Goal: Information Seeking & Learning: Check status

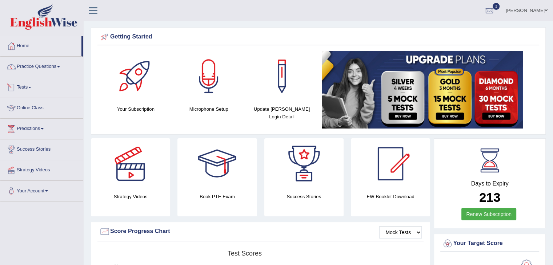
click at [29, 90] on link "Tests" at bounding box center [41, 86] width 83 height 18
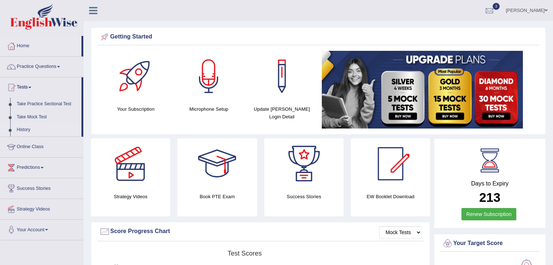
click at [26, 130] on link "History" at bounding box center [47, 130] width 68 height 13
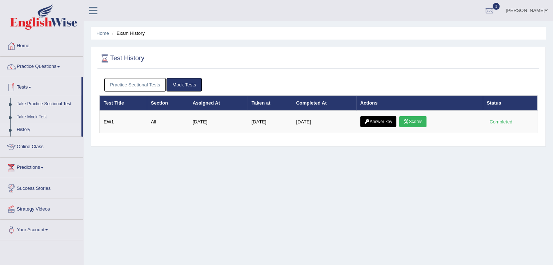
click at [112, 81] on link "Practice Sectional Tests" at bounding box center [135, 84] width 62 height 13
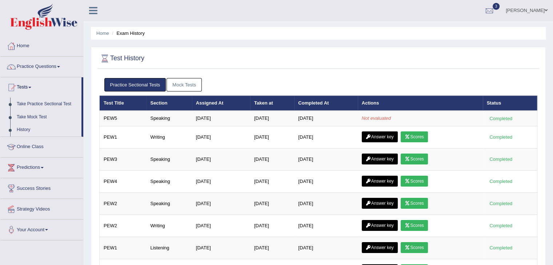
click at [31, 87] on span at bounding box center [29, 87] width 3 height 1
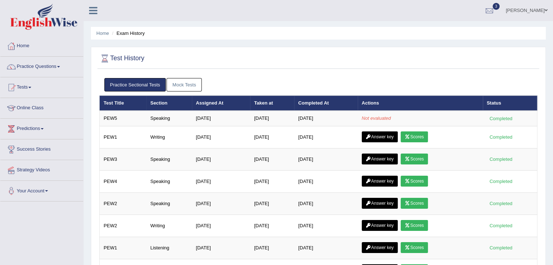
click at [31, 87] on span at bounding box center [29, 87] width 3 height 1
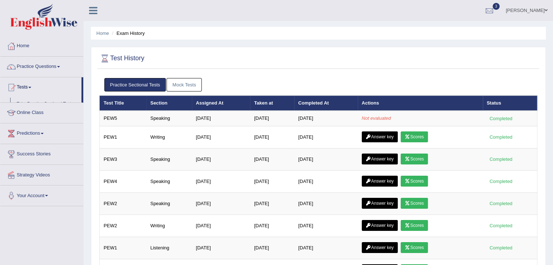
click at [31, 87] on span at bounding box center [29, 87] width 3 height 1
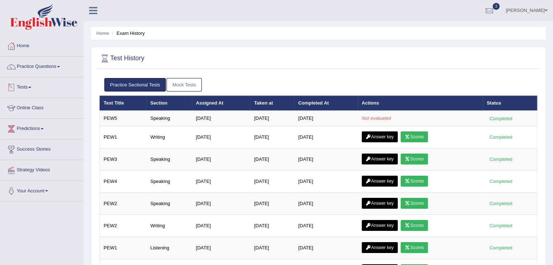
click at [29, 88] on link "Tests" at bounding box center [41, 86] width 83 height 18
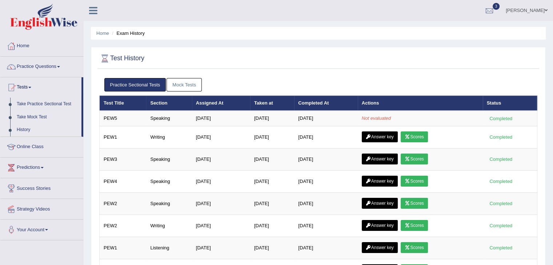
click at [31, 119] on link "Take Mock Test" at bounding box center [47, 117] width 68 height 13
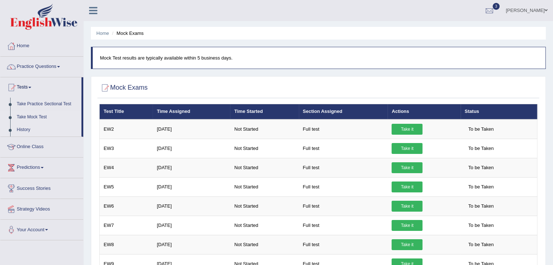
click at [24, 128] on link "History" at bounding box center [47, 130] width 68 height 13
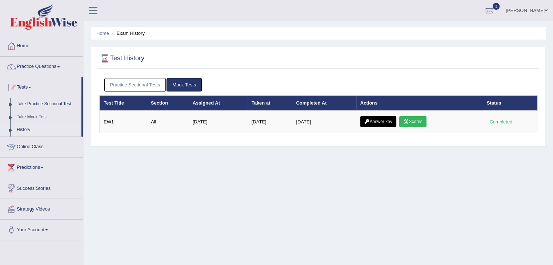
click at [145, 89] on link "Practice Sectional Tests" at bounding box center [135, 84] width 62 height 13
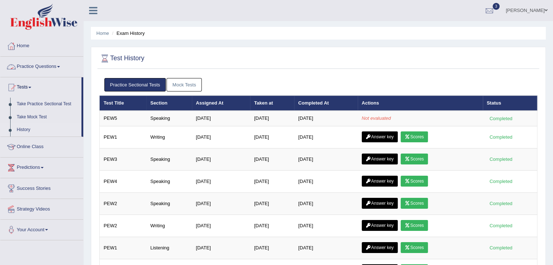
click at [60, 66] on span at bounding box center [58, 66] width 3 height 1
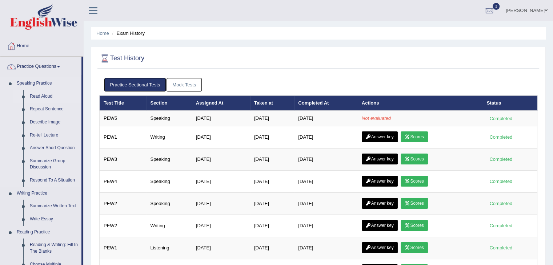
click at [56, 95] on link "Read Aloud" at bounding box center [54, 96] width 55 height 13
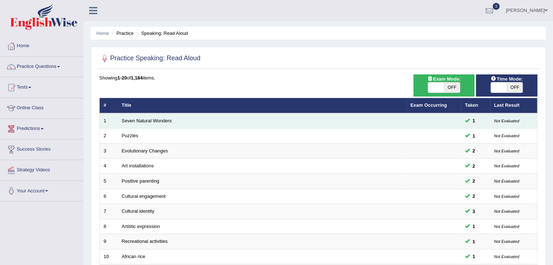
click at [137, 117] on td "Seven Natural Wonders" at bounding box center [262, 120] width 289 height 15
click at [139, 123] on td "Seven Natural Wonders" at bounding box center [262, 120] width 289 height 15
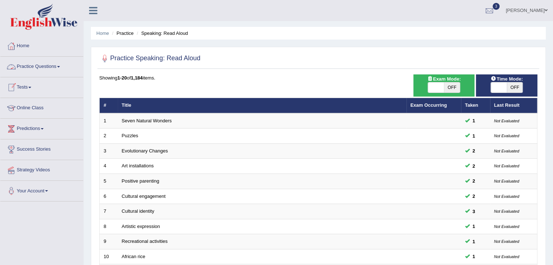
click at [57, 68] on link "Practice Questions" at bounding box center [41, 66] width 83 height 18
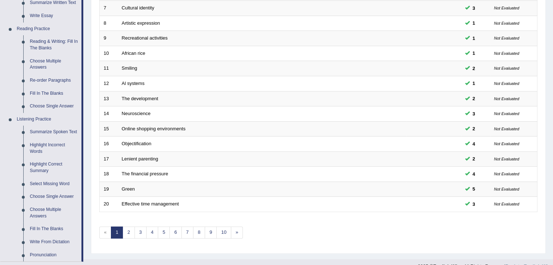
scroll to position [223, 0]
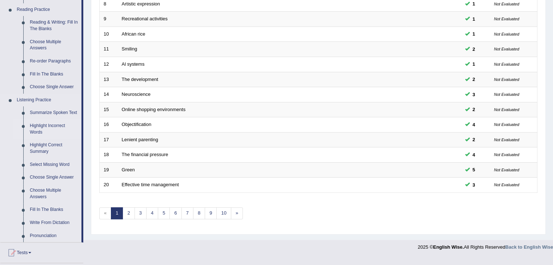
click at [41, 129] on link "Highlight Incorrect Words" at bounding box center [54, 129] width 55 height 19
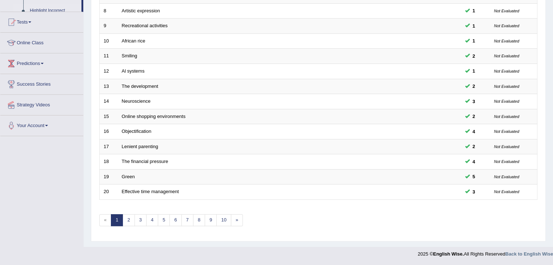
scroll to position [201, 0]
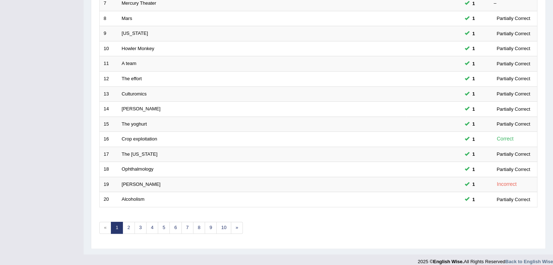
scroll to position [214, 0]
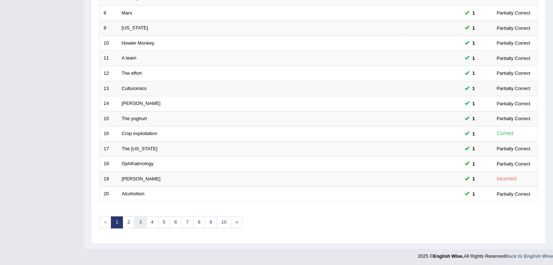
click at [138, 220] on link "3" at bounding box center [141, 223] width 12 height 12
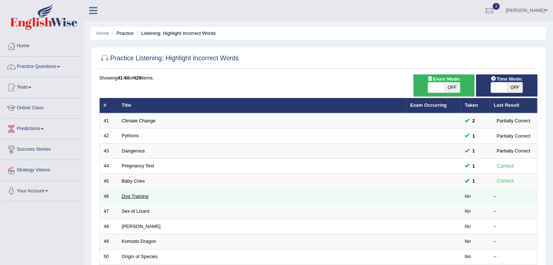
click at [133, 196] on link "Dog Training" at bounding box center [135, 196] width 27 height 5
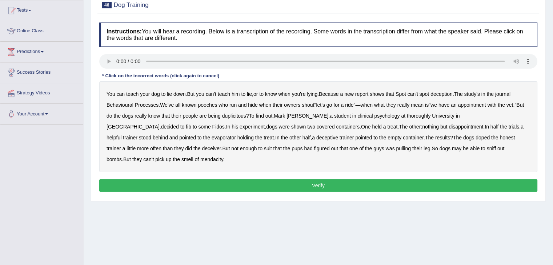
scroll to position [92, 0]
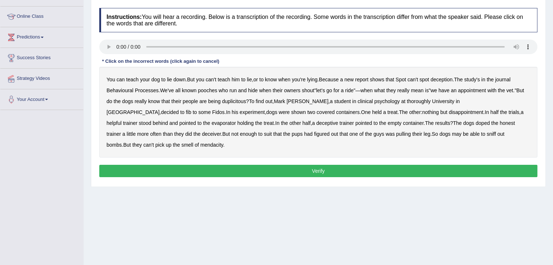
click at [207, 89] on b "pooches" at bounding box center [207, 91] width 19 height 6
click at [239, 101] on b "duplicitous" at bounding box center [234, 102] width 24 height 6
click at [124, 125] on div "You can teach your dog to lie down . But you can't teach him to lie , or to kno…" at bounding box center [318, 112] width 438 height 91
click at [212, 124] on b "evaporator" at bounding box center [224, 123] width 24 height 6
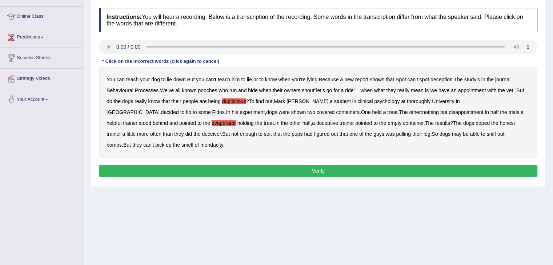
click at [476, 122] on b "doped" at bounding box center [483, 123] width 14 height 6
click at [407, 99] on b "thoroughly" at bounding box center [419, 102] width 24 height 6
click at [264, 134] on b "suit" at bounding box center [268, 134] width 8 height 6
click at [273, 174] on button "Verify" at bounding box center [318, 171] width 438 height 12
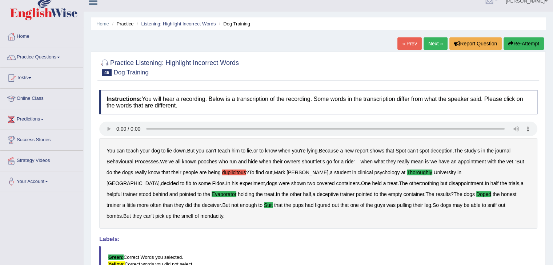
scroll to position [0, 0]
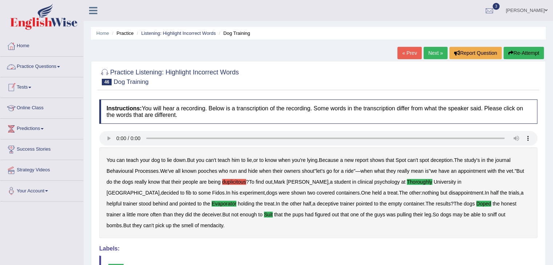
click at [28, 88] on link "Tests" at bounding box center [41, 86] width 83 height 18
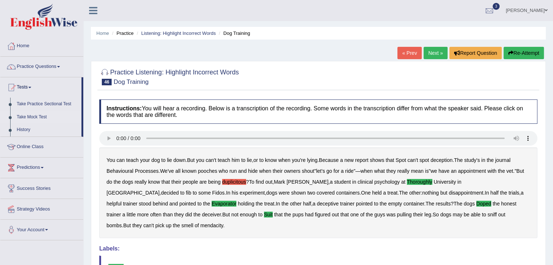
click at [35, 116] on link "Take Mock Test" at bounding box center [47, 117] width 68 height 13
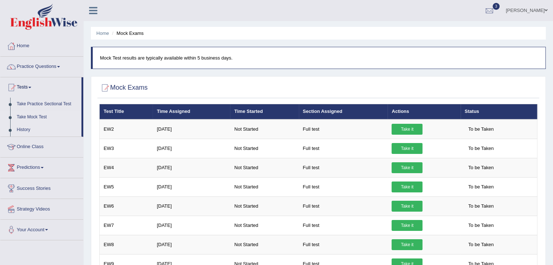
click at [29, 128] on link "History" at bounding box center [47, 130] width 68 height 13
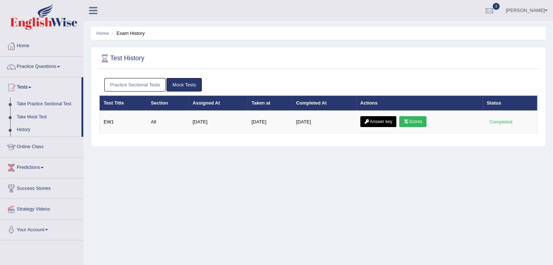
click at [131, 81] on link "Practice Sectional Tests" at bounding box center [135, 84] width 62 height 13
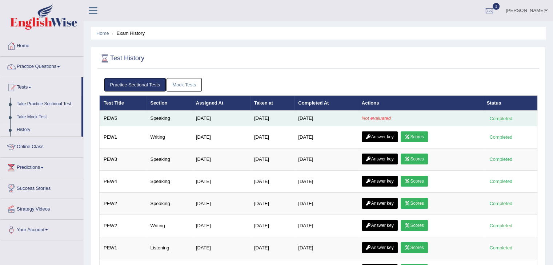
click at [382, 118] on em "Not evaluated" at bounding box center [376, 118] width 29 height 5
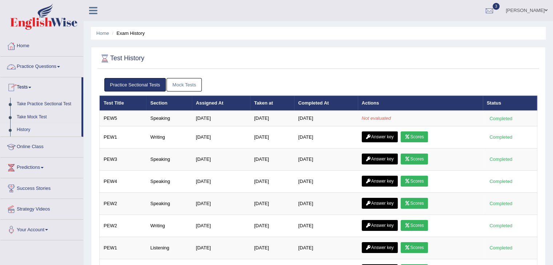
click at [58, 65] on link "Practice Questions" at bounding box center [41, 66] width 83 height 18
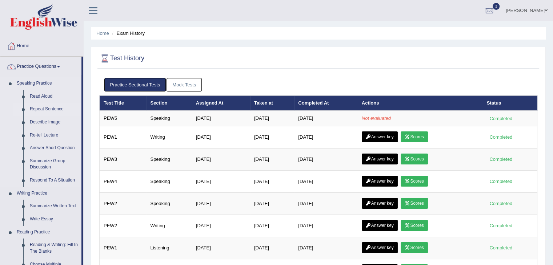
click at [64, 110] on link "Repeat Sentence" at bounding box center [54, 109] width 55 height 13
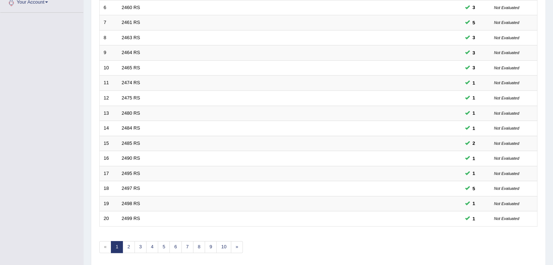
scroll to position [214, 0]
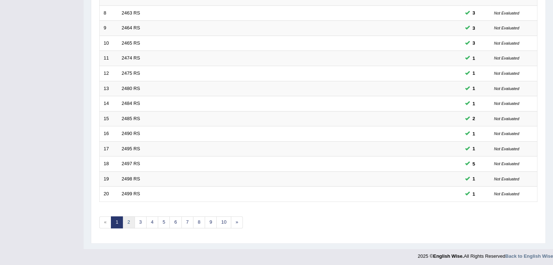
click at [130, 217] on link "2" at bounding box center [129, 223] width 12 height 12
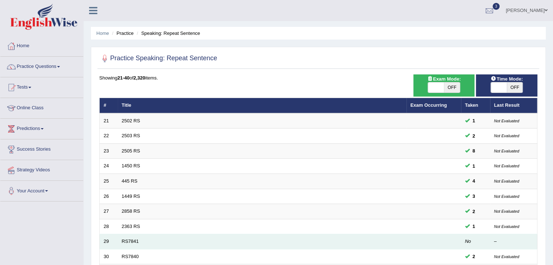
click at [127, 236] on td "RS7841" at bounding box center [262, 242] width 289 height 15
click at [127, 239] on link "RS7841" at bounding box center [130, 241] width 17 height 5
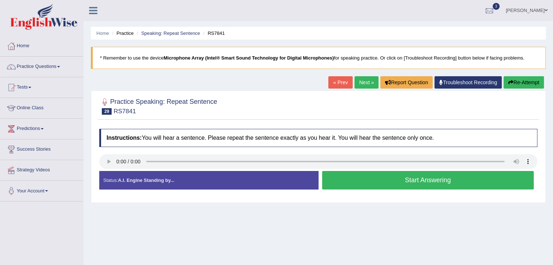
click at [340, 179] on button "Start Answering" at bounding box center [428, 180] width 212 height 19
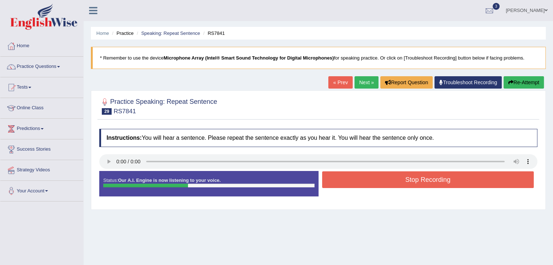
click at [340, 179] on button "Stop Recording" at bounding box center [428, 180] width 212 height 17
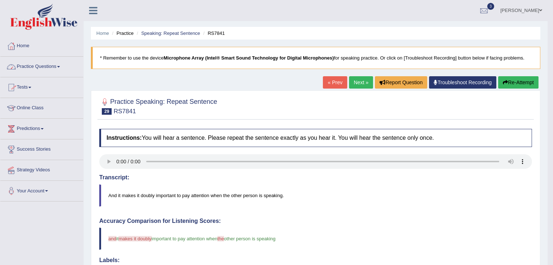
click at [31, 87] on span at bounding box center [29, 87] width 3 height 1
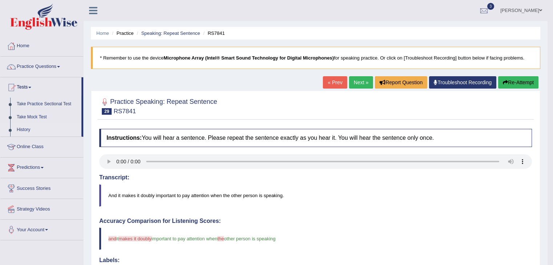
click at [28, 131] on link "History" at bounding box center [47, 130] width 68 height 13
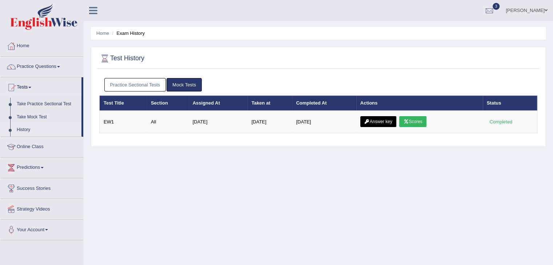
click at [122, 84] on link "Practice Sectional Tests" at bounding box center [135, 84] width 62 height 13
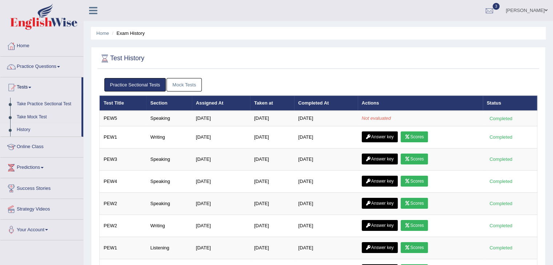
click at [37, 129] on link "History" at bounding box center [47, 130] width 68 height 13
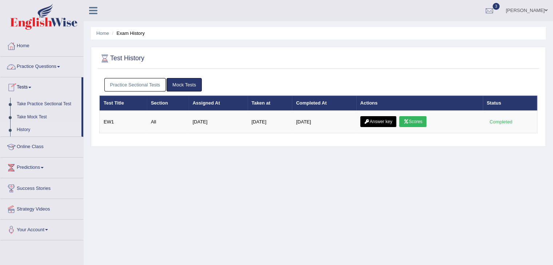
click at [53, 66] on link "Practice Questions" at bounding box center [41, 66] width 83 height 18
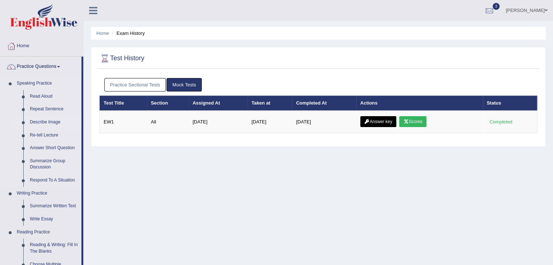
click at [56, 126] on link "Describe Image" at bounding box center [54, 122] width 55 height 13
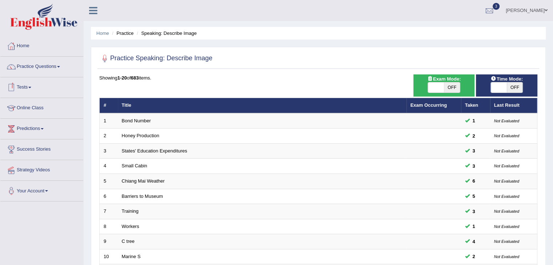
click at [33, 85] on link "Tests" at bounding box center [41, 86] width 83 height 18
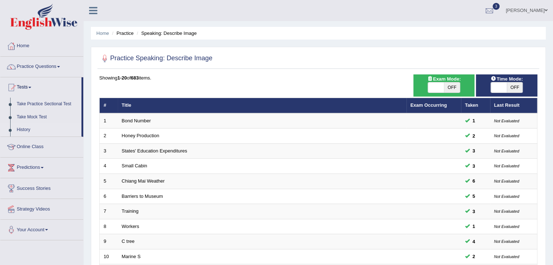
click at [39, 128] on link "History" at bounding box center [47, 130] width 68 height 13
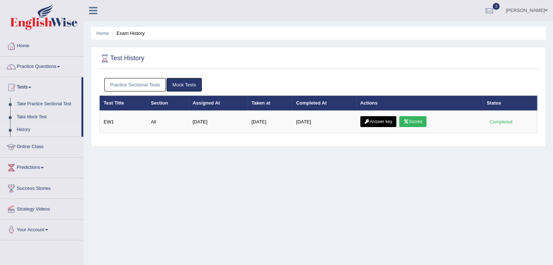
click at [143, 86] on link "Practice Sectional Tests" at bounding box center [135, 84] width 62 height 13
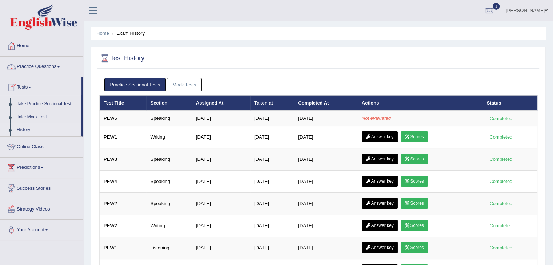
click at [60, 67] on span at bounding box center [58, 66] width 3 height 1
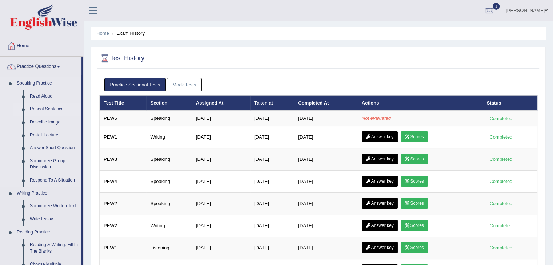
click at [56, 108] on link "Repeat Sentence" at bounding box center [54, 109] width 55 height 13
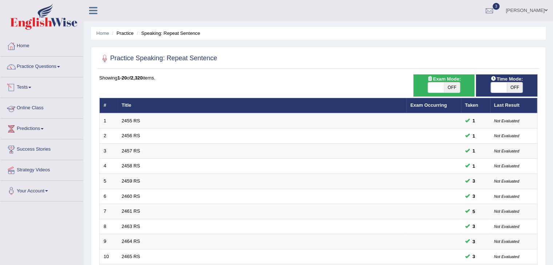
click at [33, 84] on link "Tests" at bounding box center [41, 86] width 83 height 18
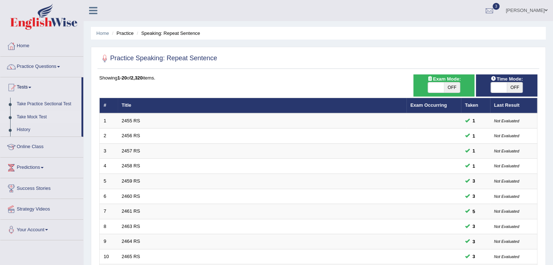
click at [44, 118] on link "Take Mock Test" at bounding box center [47, 117] width 68 height 13
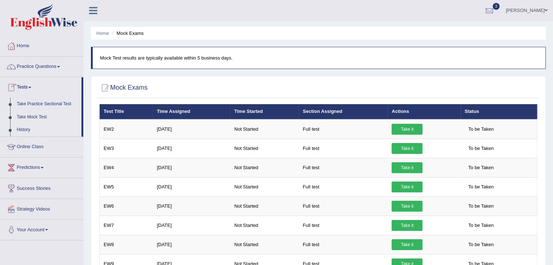
click at [32, 130] on link "History" at bounding box center [47, 130] width 68 height 13
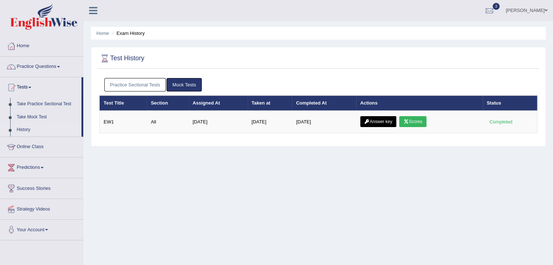
click at [152, 82] on link "Practice Sectional Tests" at bounding box center [135, 84] width 62 height 13
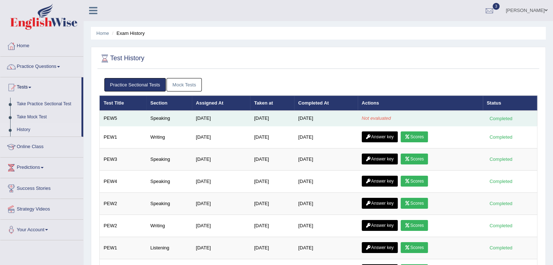
click at [157, 117] on td "Speaking" at bounding box center [168, 118] width 45 height 15
click at [389, 118] on em "Not evaluated" at bounding box center [376, 118] width 29 height 5
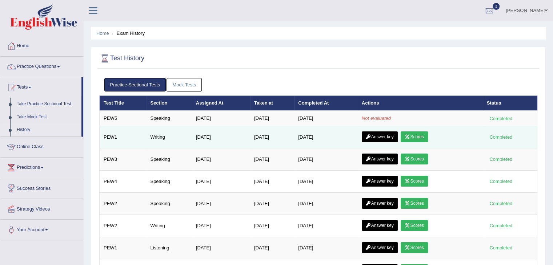
click at [417, 140] on link "Scores" at bounding box center [414, 137] width 27 height 11
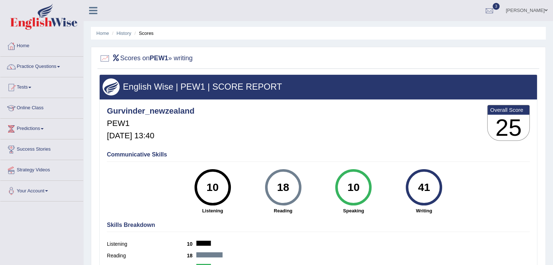
click at [30, 88] on link "Tests" at bounding box center [41, 86] width 83 height 18
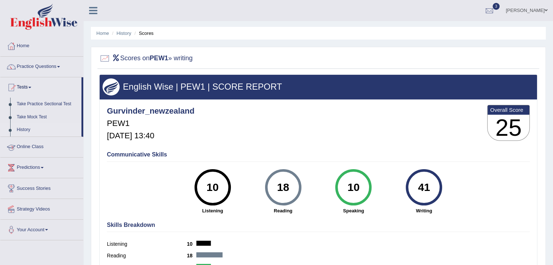
click at [31, 127] on link "History" at bounding box center [47, 130] width 68 height 13
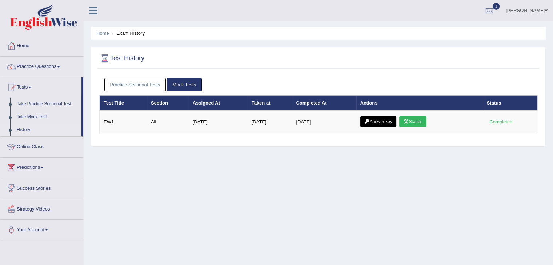
click at [112, 86] on link "Practice Sectional Tests" at bounding box center [135, 84] width 62 height 13
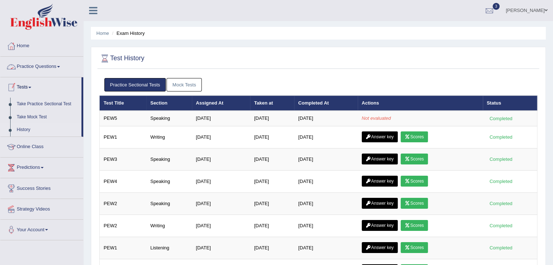
click at [60, 67] on link "Practice Questions" at bounding box center [41, 66] width 83 height 18
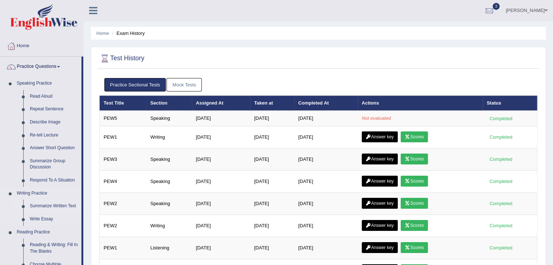
click at [57, 207] on link "Summarize Written Text" at bounding box center [54, 206] width 55 height 13
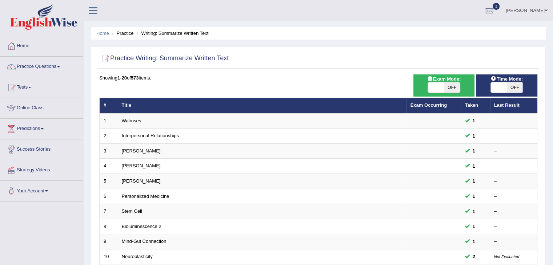
click at [44, 125] on link "Predictions" at bounding box center [41, 128] width 83 height 18
click at [44, 125] on link "Predictions" at bounding box center [40, 128] width 81 height 18
click at [315, 77] on div "Showing 1-20 of 573 items." at bounding box center [318, 78] width 438 height 7
click at [56, 64] on link "Practice Questions" at bounding box center [41, 66] width 83 height 18
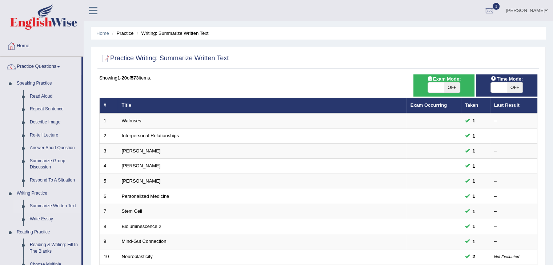
click at [57, 65] on link "Practice Questions" at bounding box center [40, 66] width 81 height 18
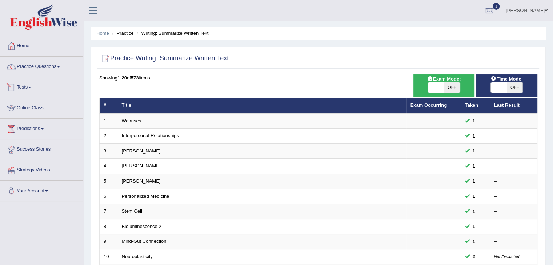
click at [30, 86] on link "Tests" at bounding box center [41, 86] width 83 height 18
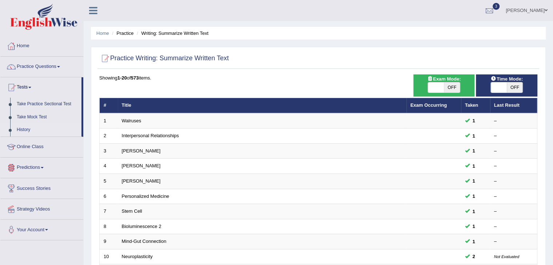
click at [31, 132] on link "History" at bounding box center [47, 130] width 68 height 13
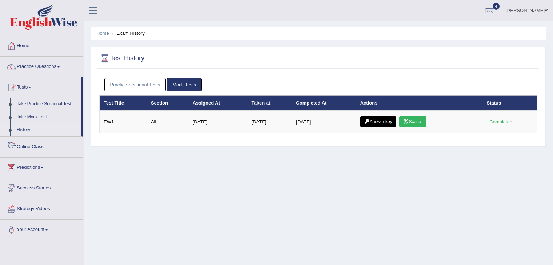
click at [24, 129] on link "History" at bounding box center [47, 130] width 68 height 13
click at [134, 86] on link "Practice Sectional Tests" at bounding box center [135, 84] width 62 height 13
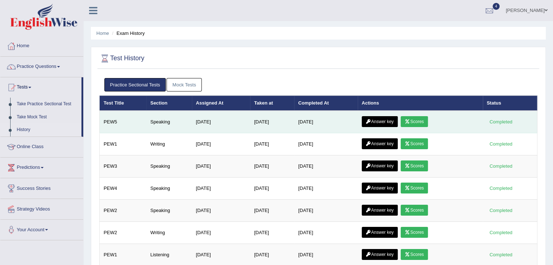
click at [420, 117] on link "Scores" at bounding box center [414, 121] width 27 height 11
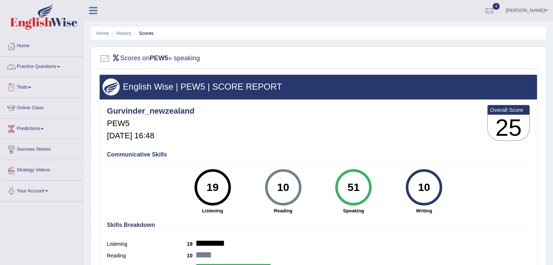
click at [31, 87] on span at bounding box center [29, 87] width 3 height 1
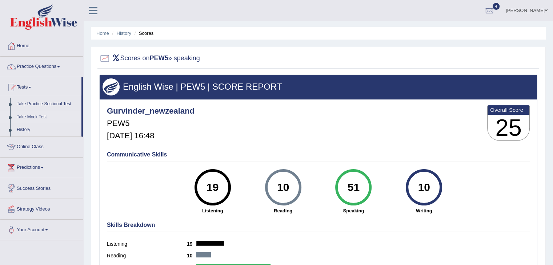
click at [29, 117] on link "Take Mock Test" at bounding box center [47, 117] width 68 height 13
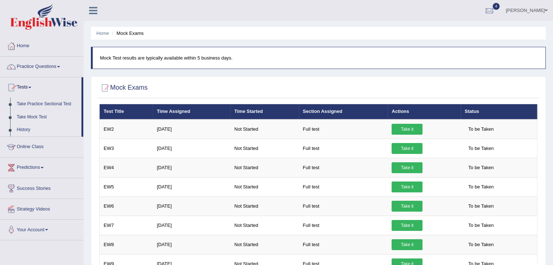
click at [22, 130] on link "History" at bounding box center [47, 130] width 68 height 13
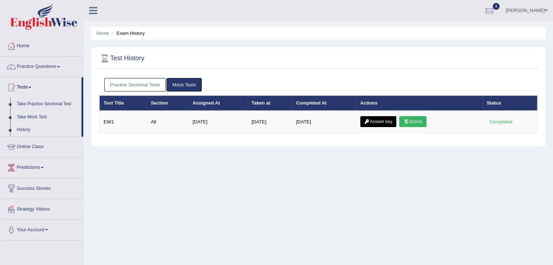
click at [124, 84] on link "Practice Sectional Tests" at bounding box center [135, 84] width 62 height 13
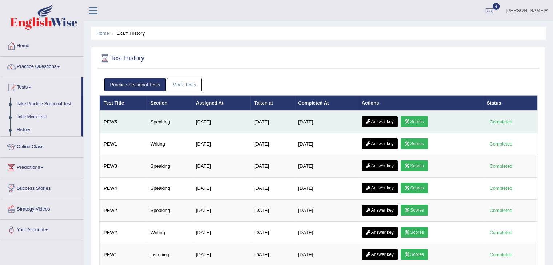
click at [390, 116] on link "Answer key" at bounding box center [380, 121] width 36 height 11
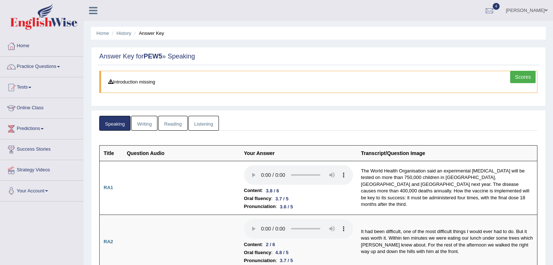
click at [529, 75] on link "Scores" at bounding box center [522, 77] width 25 height 12
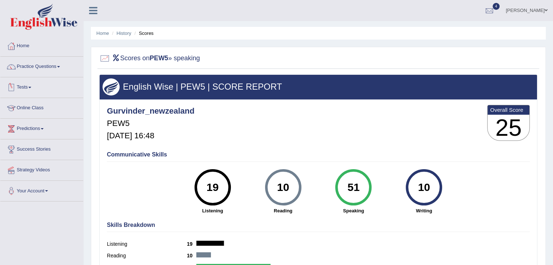
click at [33, 86] on link "Tests" at bounding box center [41, 86] width 83 height 18
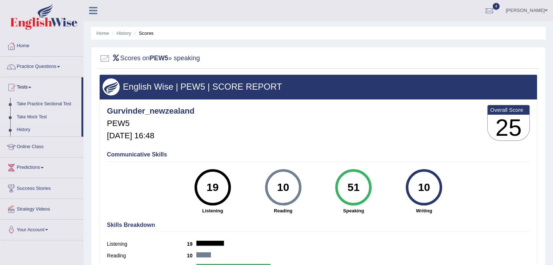
click at [27, 117] on link "Take Mock Test" at bounding box center [47, 117] width 68 height 13
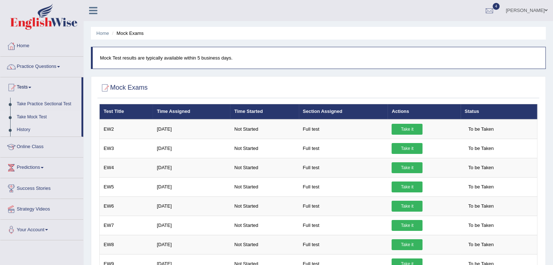
click at [22, 129] on link "History" at bounding box center [47, 130] width 68 height 13
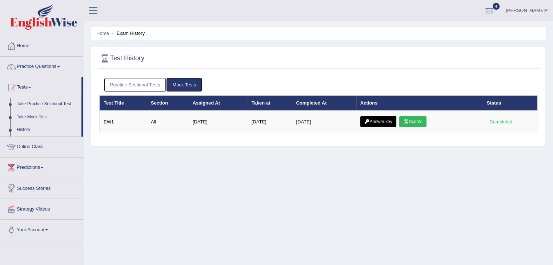
click at [132, 81] on link "Practice Sectional Tests" at bounding box center [135, 84] width 62 height 13
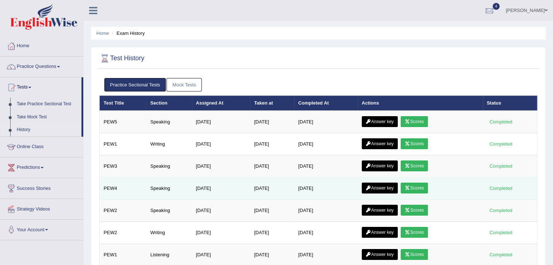
click at [155, 190] on td "Speaking" at bounding box center [168, 189] width 45 height 22
click at [413, 184] on link "Scores" at bounding box center [414, 188] width 27 height 11
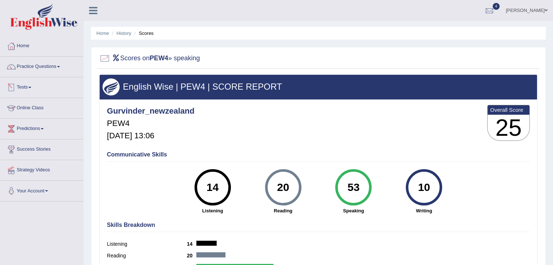
click at [31, 87] on span at bounding box center [29, 87] width 3 height 1
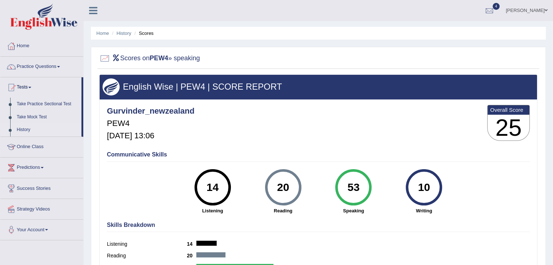
click at [20, 130] on link "History" at bounding box center [47, 130] width 68 height 13
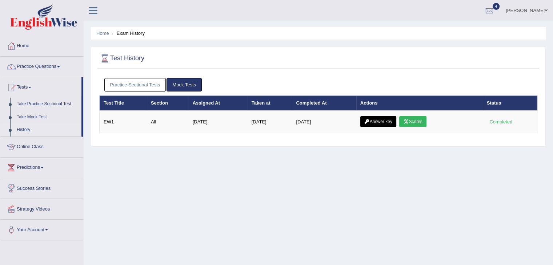
click at [115, 83] on link "Practice Sectional Tests" at bounding box center [135, 84] width 62 height 13
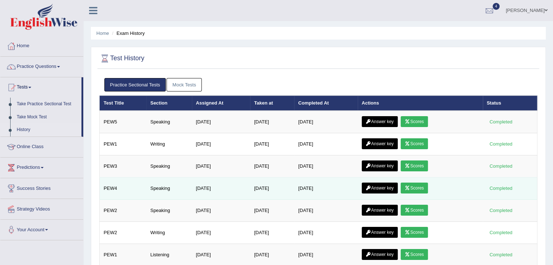
click at [157, 187] on td "Speaking" at bounding box center [168, 189] width 45 height 22
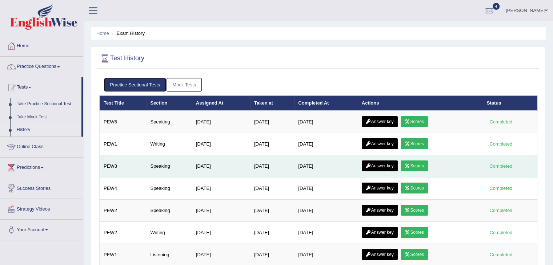
click at [419, 164] on link "Scores" at bounding box center [414, 166] width 27 height 11
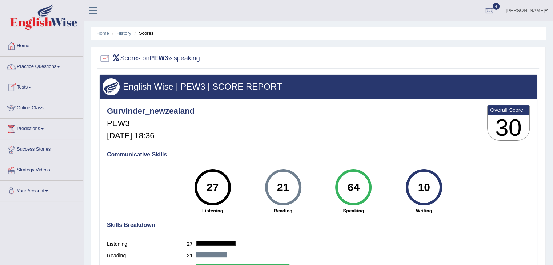
click at [30, 86] on link "Tests" at bounding box center [41, 86] width 83 height 18
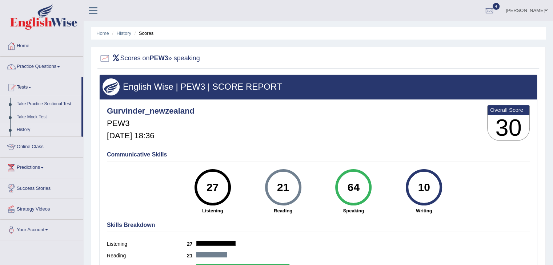
click at [21, 133] on link "History" at bounding box center [47, 130] width 68 height 13
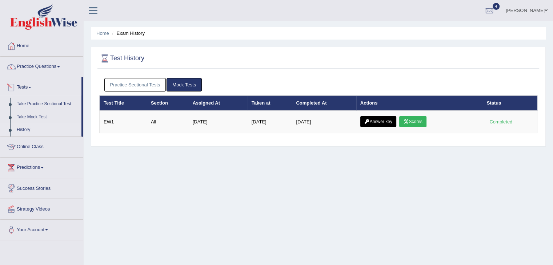
click at [113, 83] on link "Practice Sectional Tests" at bounding box center [135, 84] width 62 height 13
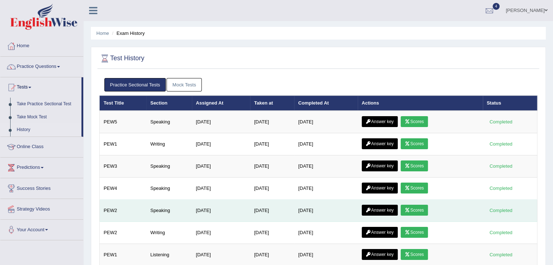
click at [156, 211] on td "Speaking" at bounding box center [168, 211] width 45 height 22
click at [428, 208] on link "Scores" at bounding box center [414, 210] width 27 height 11
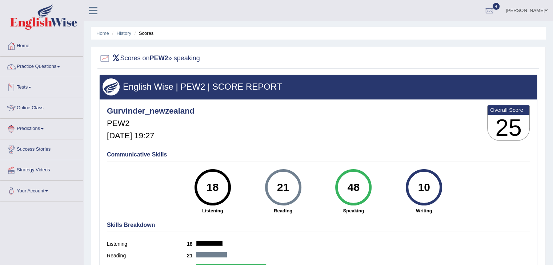
click at [31, 88] on span at bounding box center [29, 87] width 3 height 1
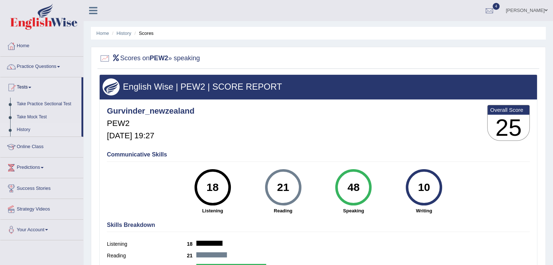
click at [25, 129] on link "History" at bounding box center [47, 130] width 68 height 13
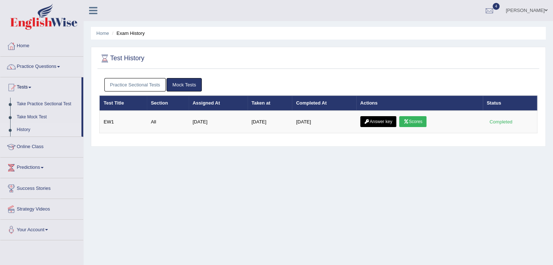
click at [154, 85] on link "Practice Sectional Tests" at bounding box center [135, 84] width 62 height 13
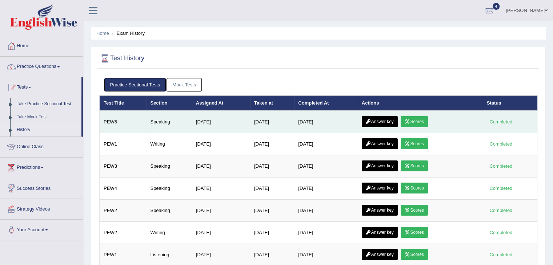
click at [417, 121] on link "Scores" at bounding box center [414, 121] width 27 height 11
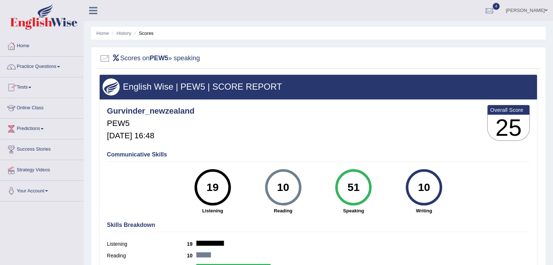
click at [61, 63] on link "Practice Questions" at bounding box center [41, 66] width 83 height 18
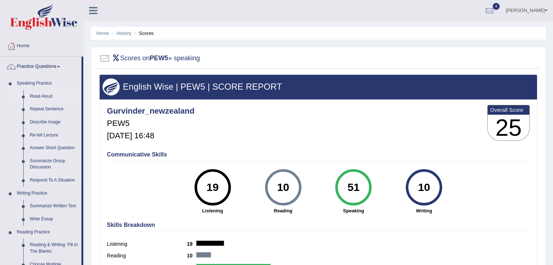
click at [36, 97] on link "Read Aloud" at bounding box center [54, 96] width 55 height 13
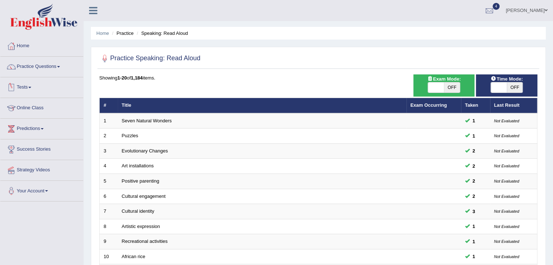
click at [31, 87] on span at bounding box center [29, 87] width 3 height 1
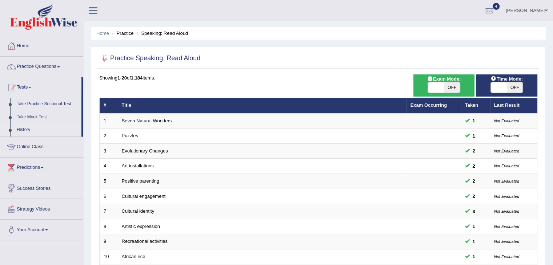
click at [27, 131] on link "History" at bounding box center [47, 130] width 68 height 13
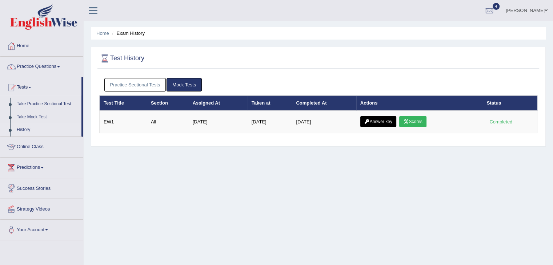
click at [147, 84] on link "Practice Sectional Tests" at bounding box center [135, 84] width 62 height 13
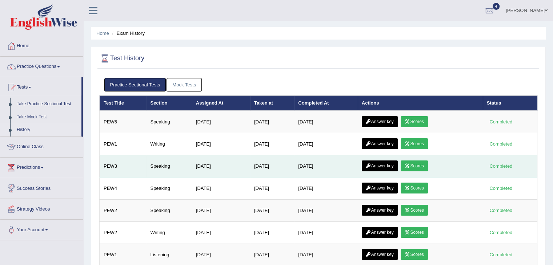
click at [422, 165] on link "Scores" at bounding box center [414, 166] width 27 height 11
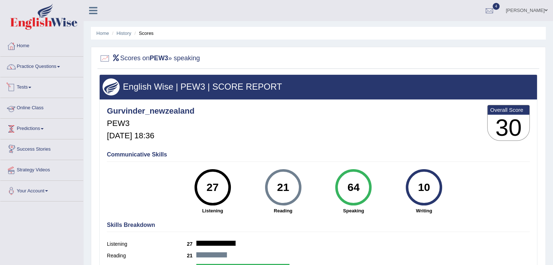
click at [32, 86] on link "Tests" at bounding box center [41, 86] width 83 height 18
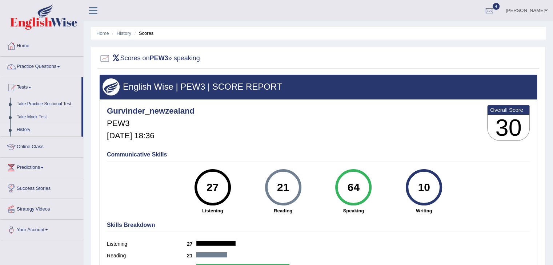
click at [27, 130] on link "History" at bounding box center [47, 130] width 68 height 13
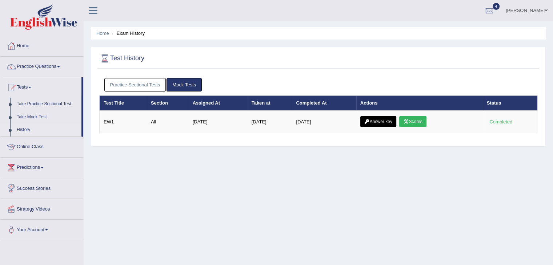
click at [130, 82] on link "Practice Sectional Tests" at bounding box center [135, 84] width 62 height 13
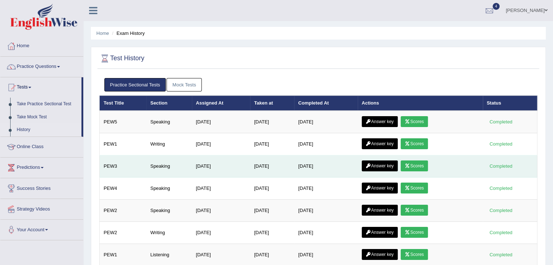
click at [384, 169] on link "Answer key" at bounding box center [380, 166] width 36 height 11
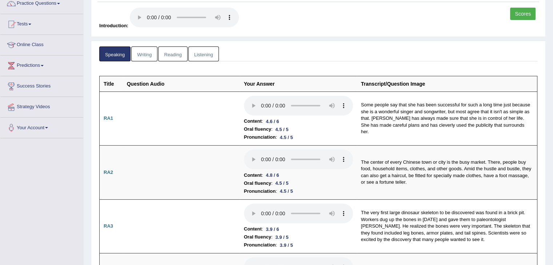
scroll to position [73, 0]
